Goal: Navigation & Orientation: Find specific page/section

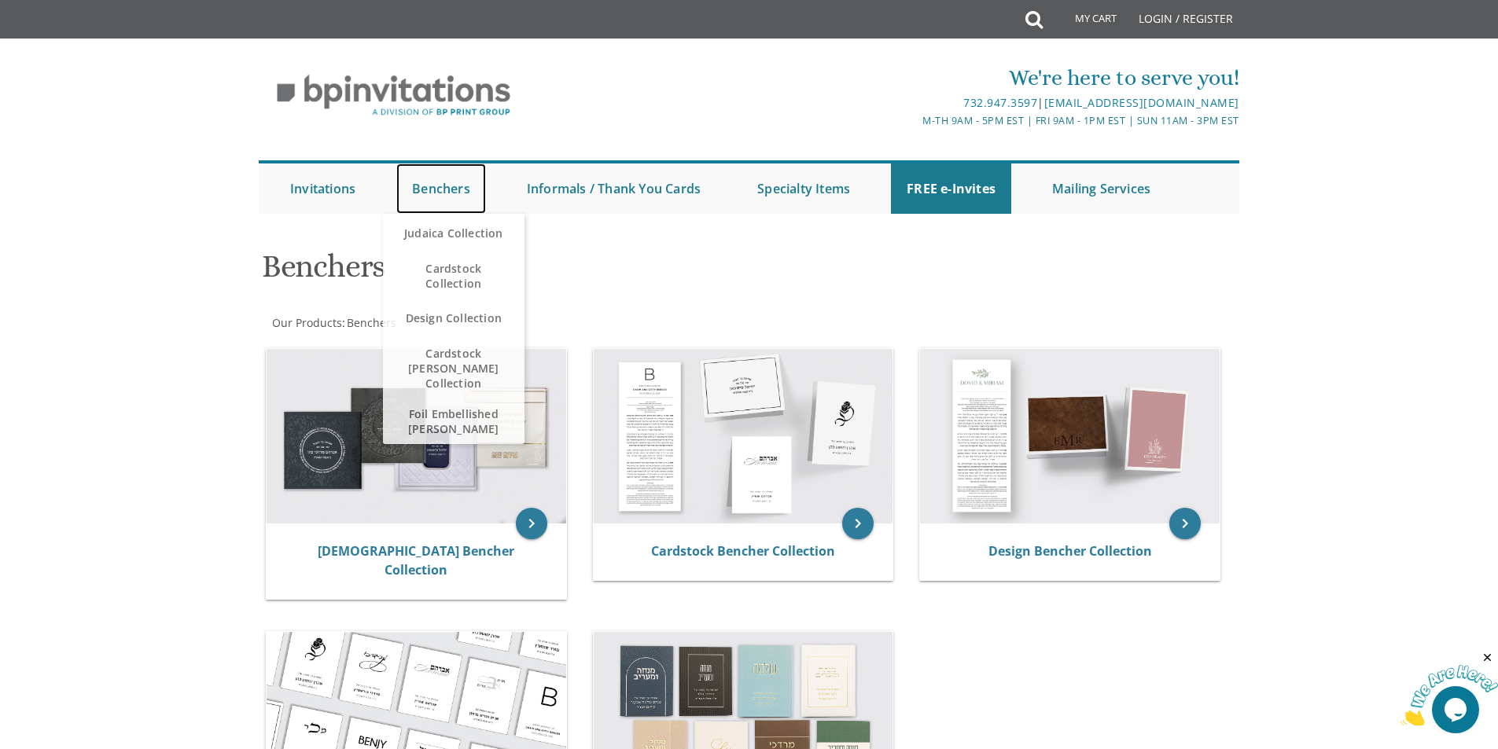
click at [456, 188] on link "Benchers" at bounding box center [441, 189] width 90 height 50
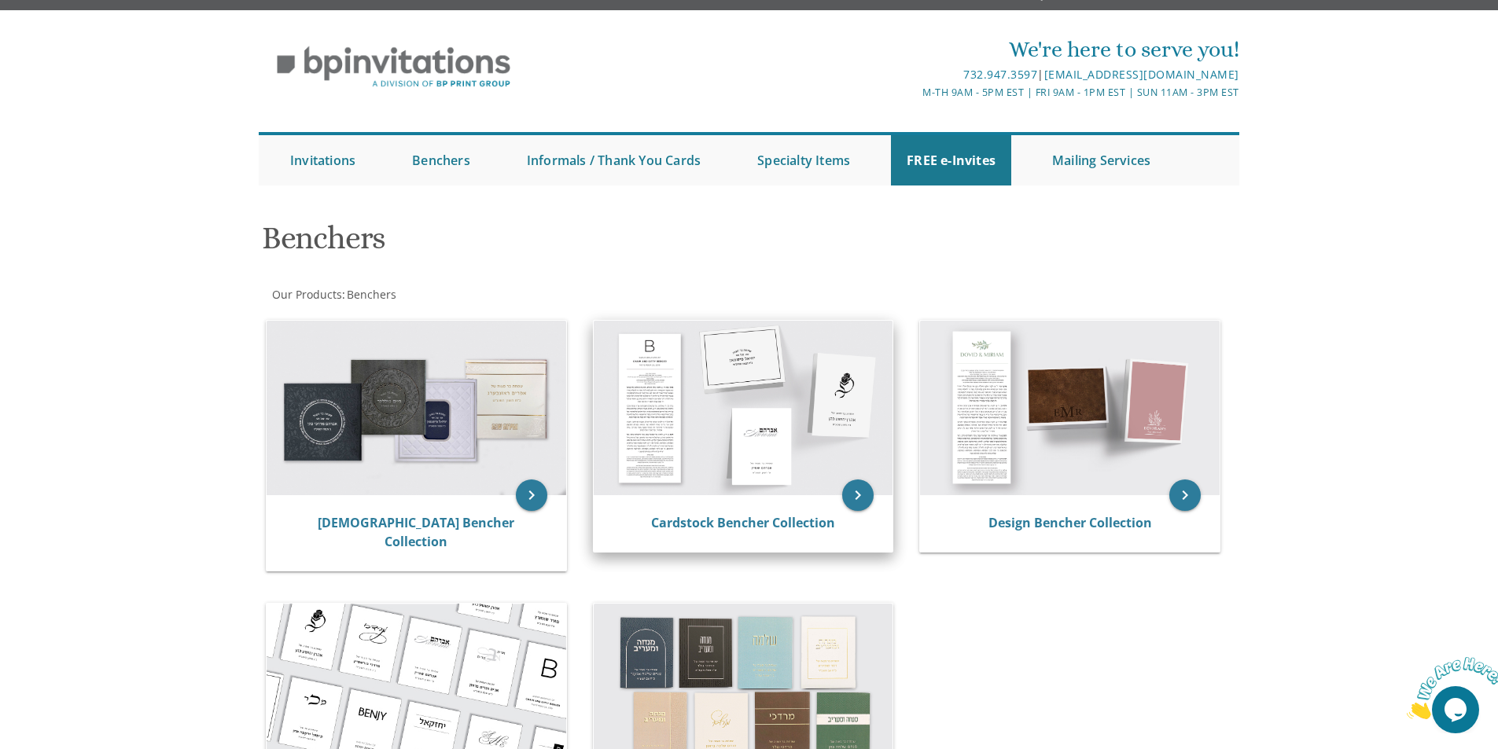
scroll to position [79, 0]
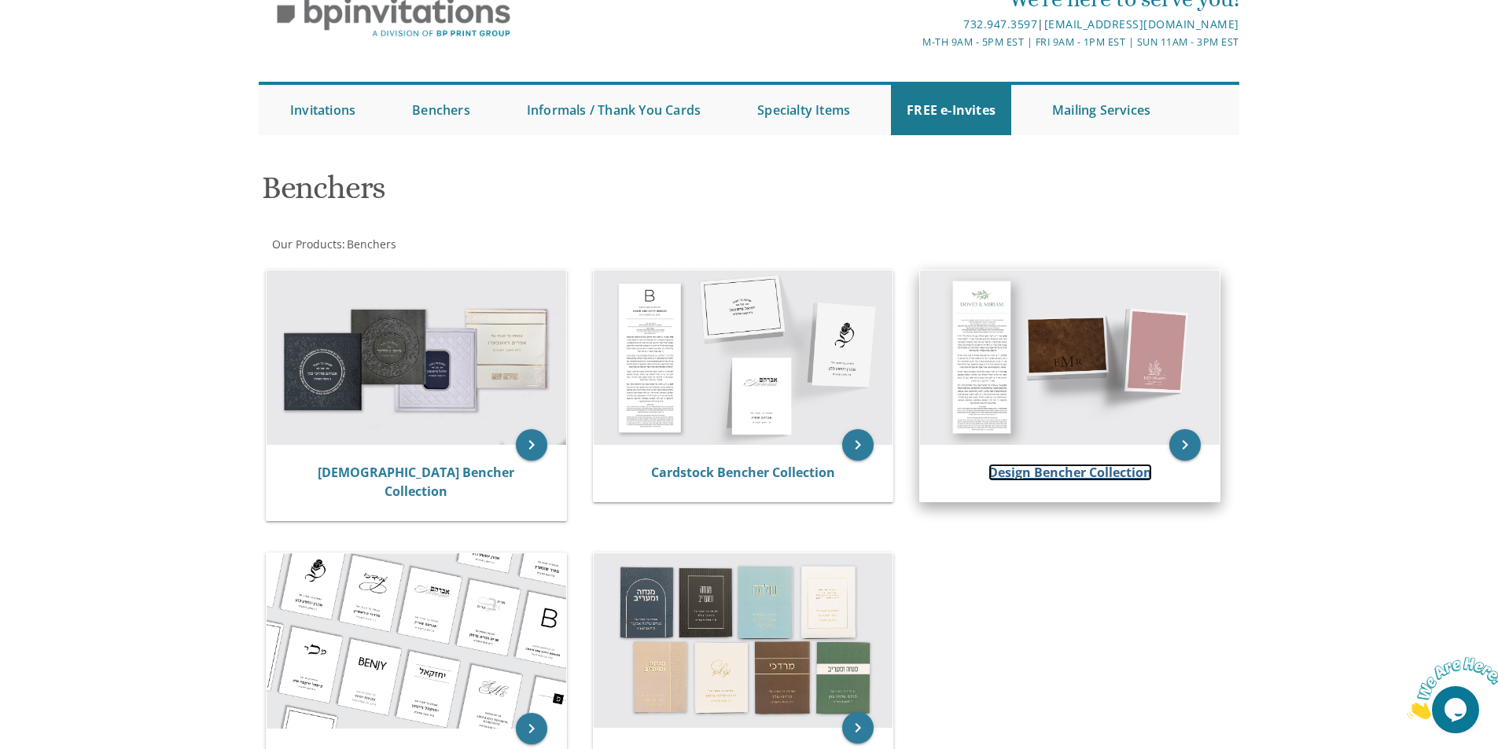
click at [1020, 469] on link "Design Bencher Collection" at bounding box center [1070, 472] width 164 height 17
click at [1028, 472] on link "Design Bencher Collection" at bounding box center [1070, 472] width 164 height 17
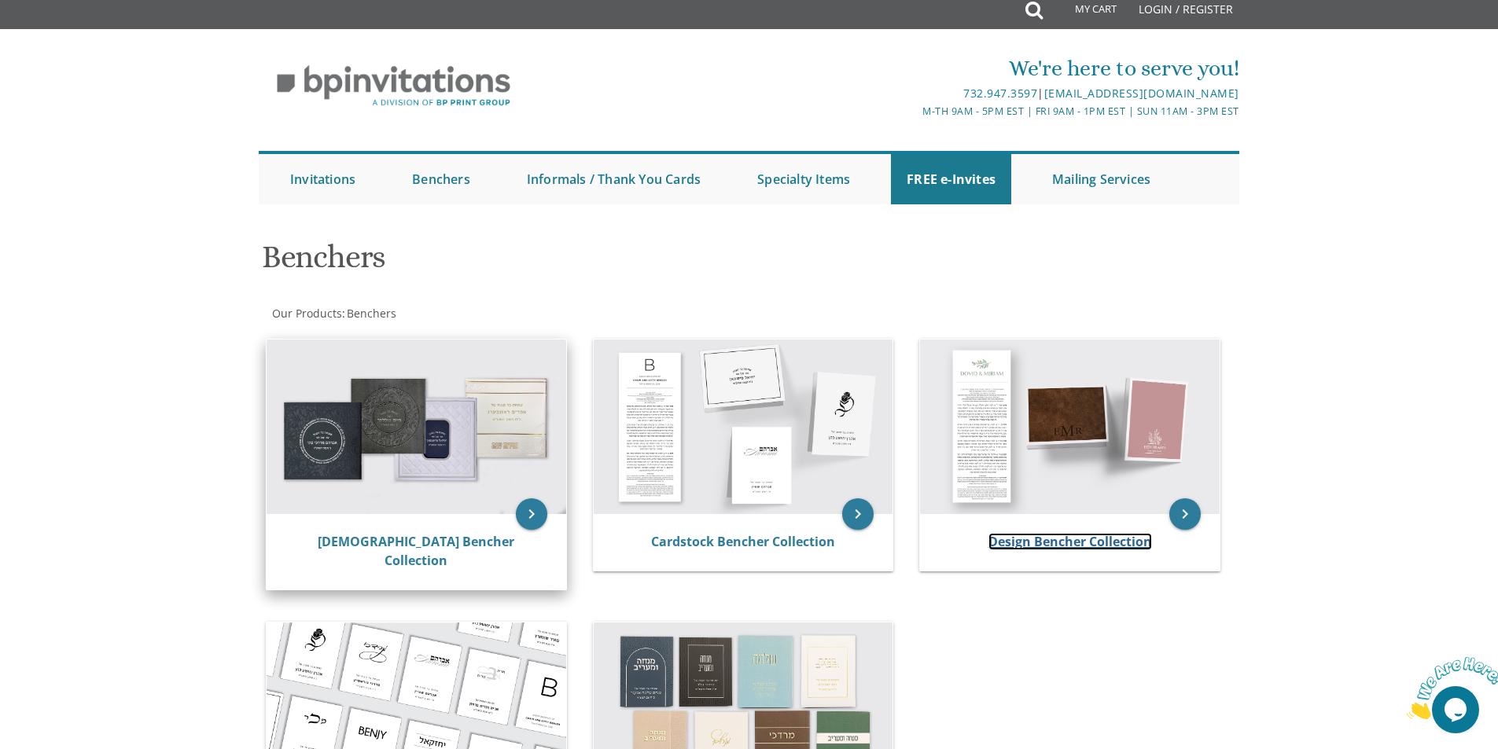
scroll to position [0, 0]
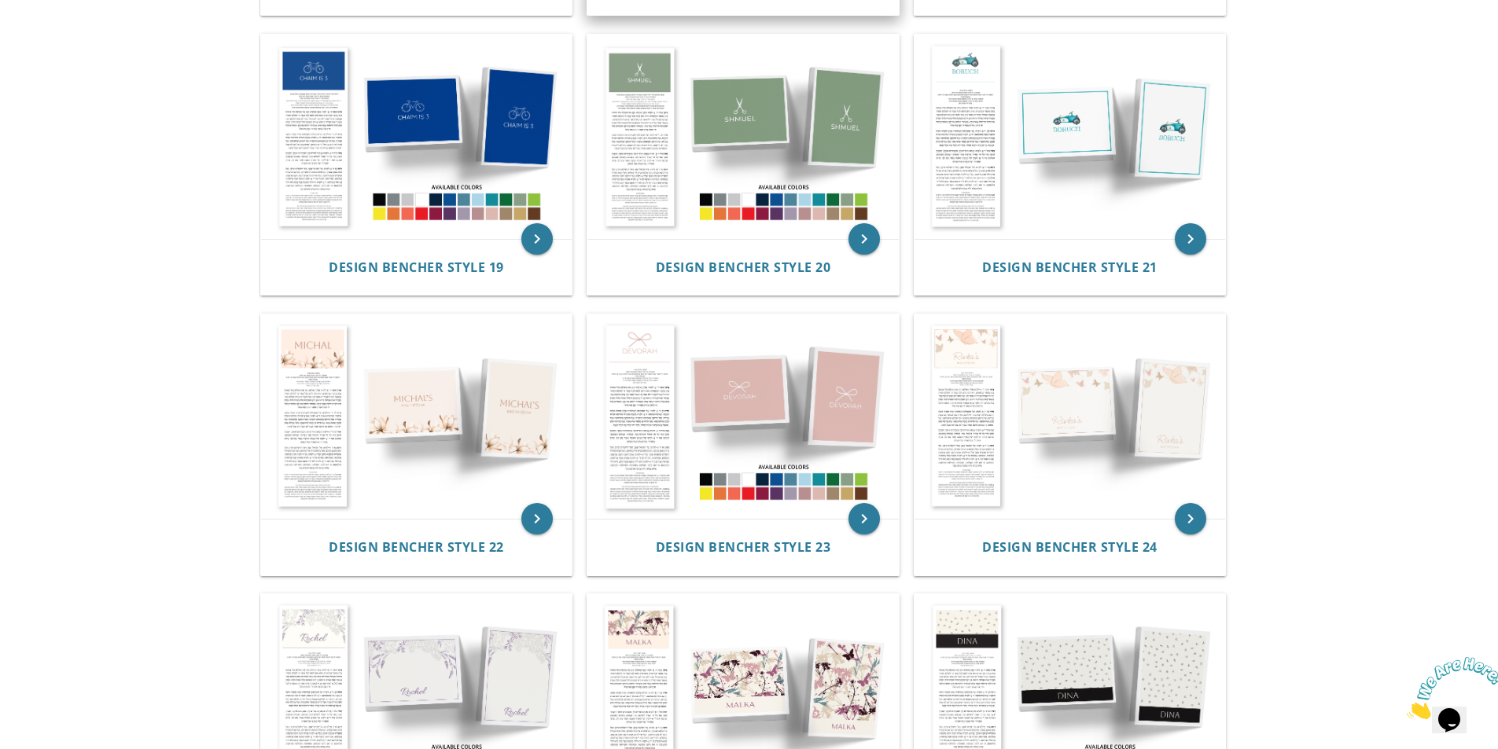
scroll to position [1808, 0]
